Goal: Task Accomplishment & Management: Use online tool/utility

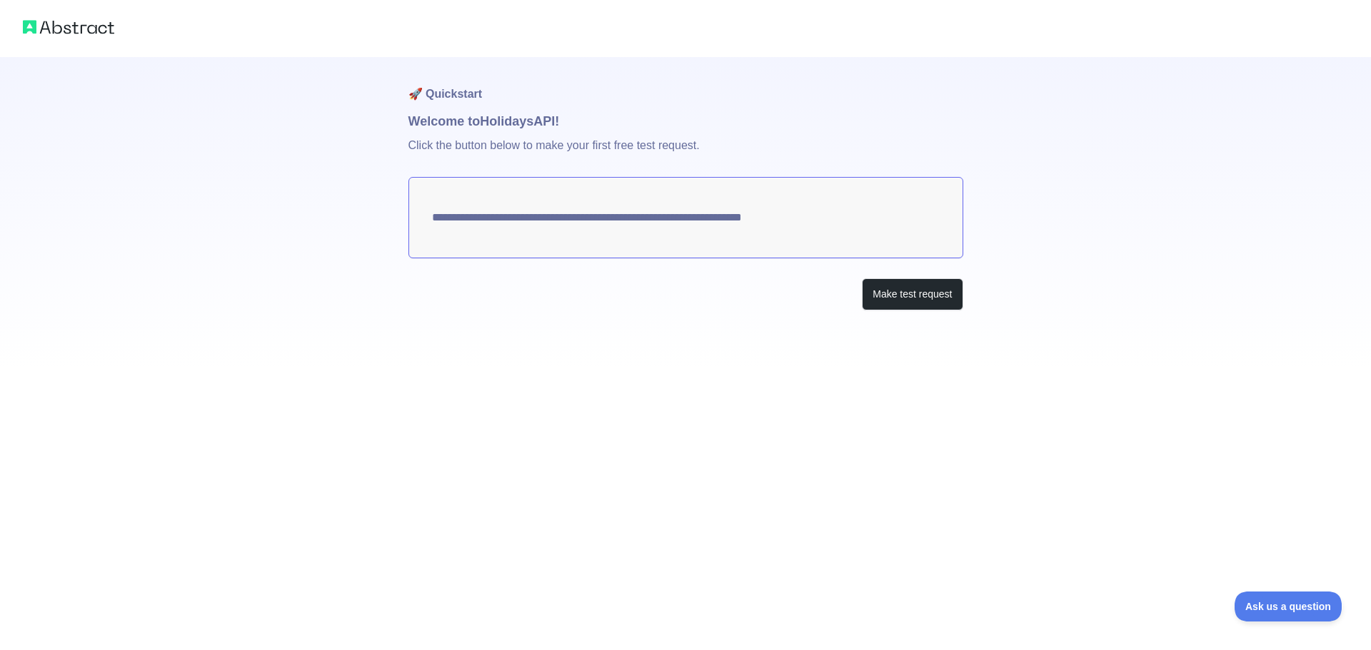
click at [516, 215] on textarea "**********" at bounding box center [685, 217] width 555 height 81
click at [895, 299] on button "Make test request" at bounding box center [912, 294] width 101 height 32
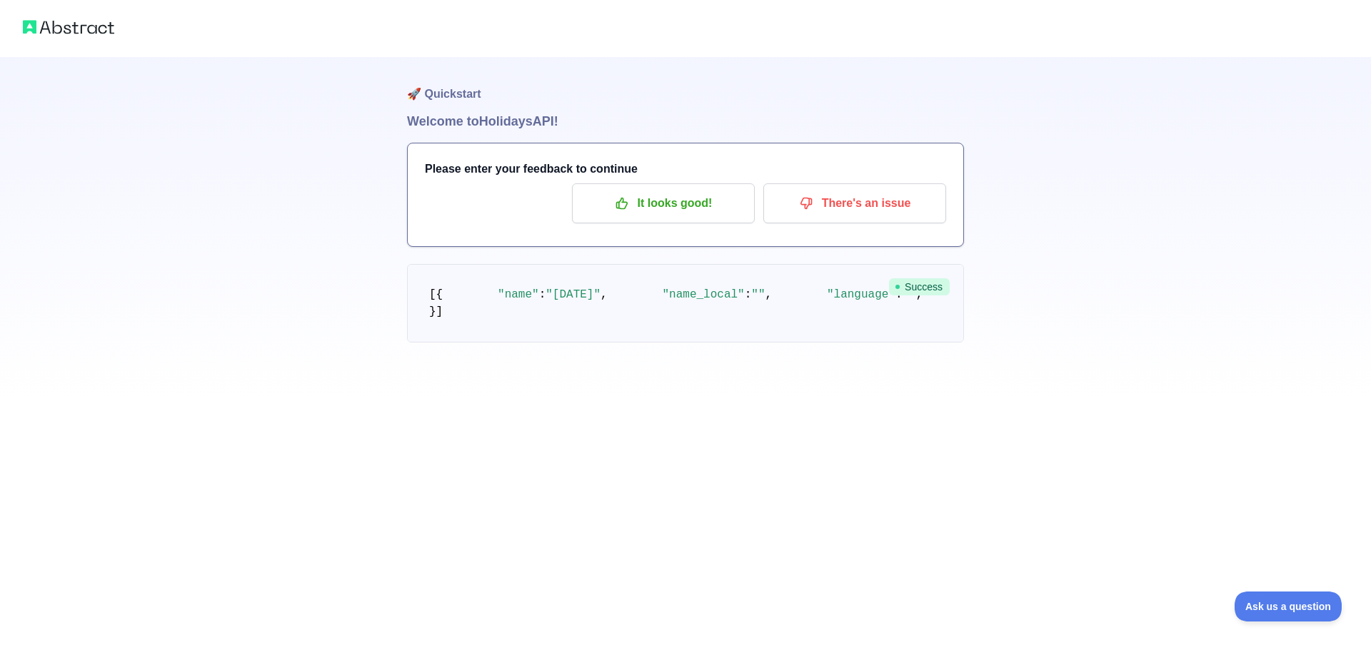
click at [488, 343] on pre "[ { "name" : "[DATE]" , "name_local" : "" , "language" : "" , "description" : "…" at bounding box center [685, 303] width 557 height 79
click at [694, 199] on p "It looks good!" at bounding box center [663, 203] width 161 height 24
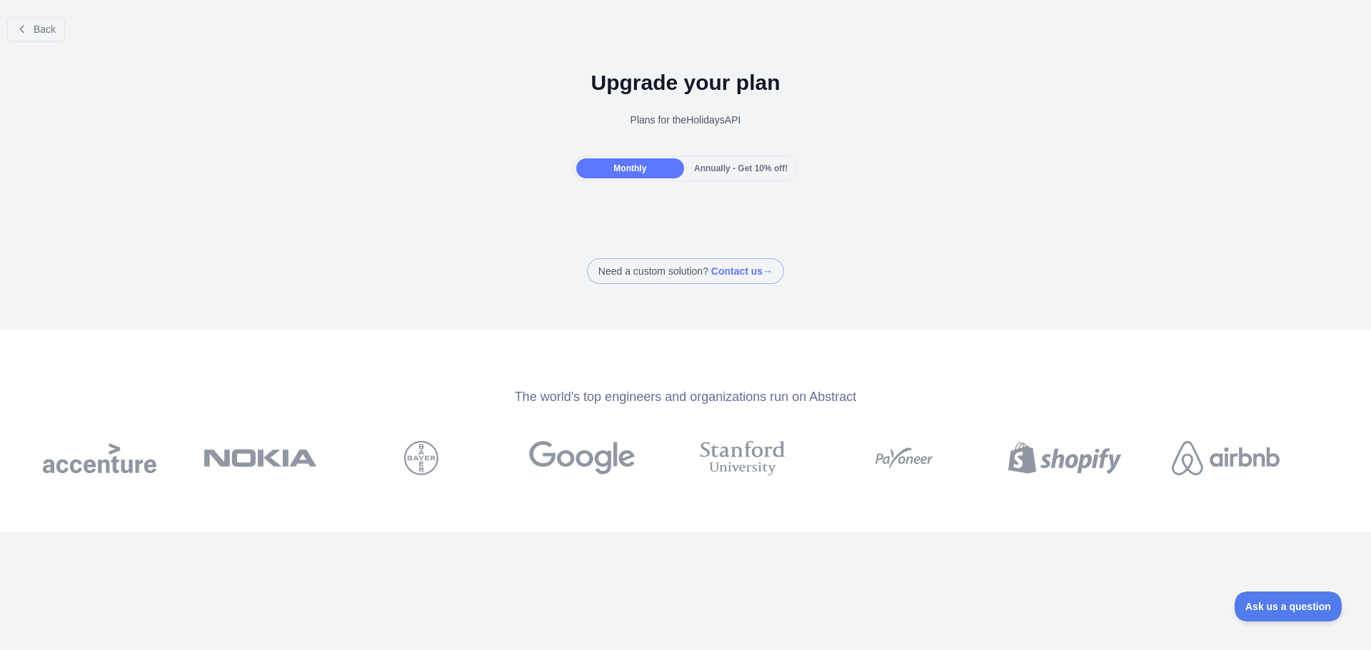
click at [19, 44] on div "Back" at bounding box center [685, 29] width 1371 height 47
click at [21, 31] on icon at bounding box center [21, 29] width 11 height 11
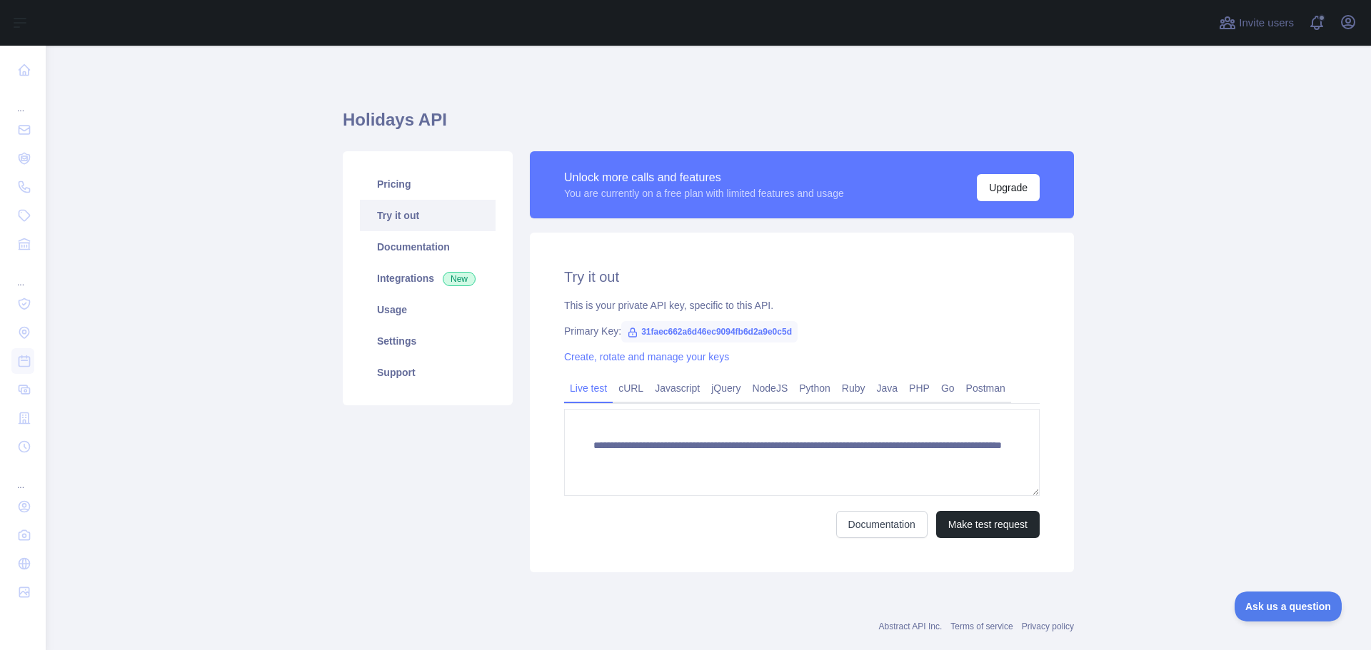
click at [659, 338] on span "31faec662a6d46ec9094fb6d2a9e0c5d" at bounding box center [709, 331] width 176 height 21
copy span "31faec662a6d46ec9094fb6d2a9e0c5d"
